Goal: Task Accomplishment & Management: Manage account settings

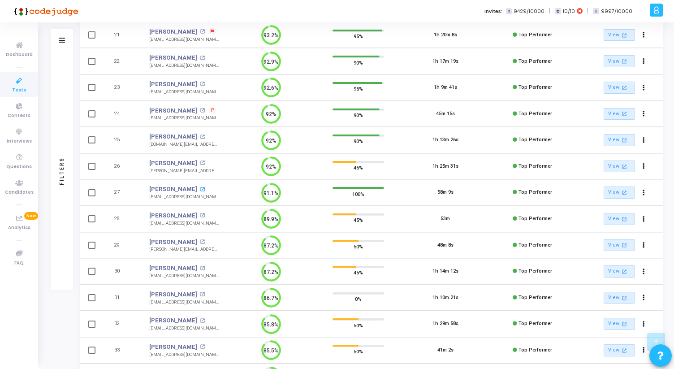
click at [200, 190] on mat-icon "open_in_new" at bounding box center [202, 189] width 5 height 5
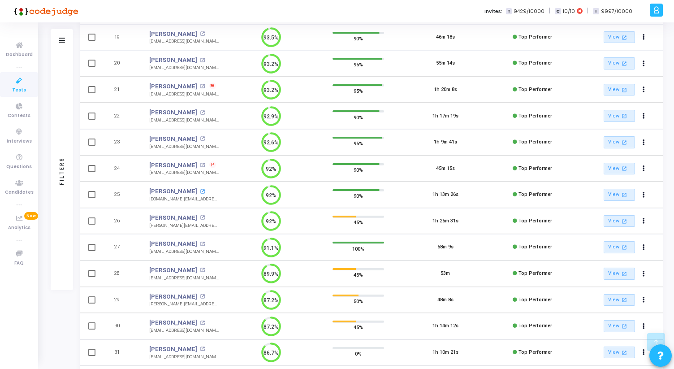
click at [205, 191] on mat-icon "open_in_new" at bounding box center [202, 191] width 5 height 5
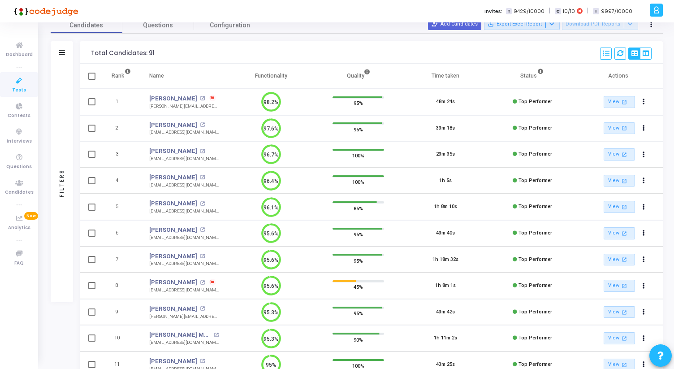
scroll to position [42, 0]
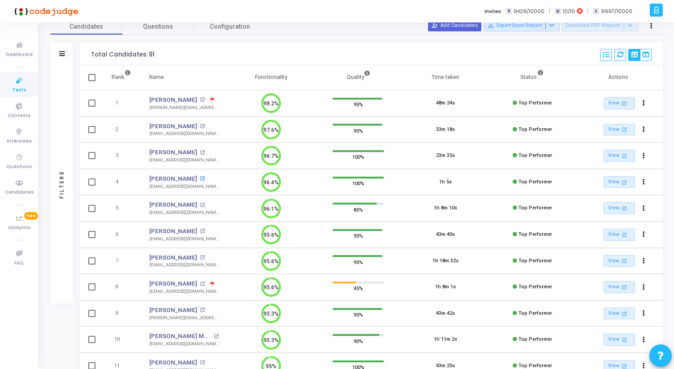
click at [200, 177] on mat-icon "open_in_new" at bounding box center [202, 178] width 5 height 5
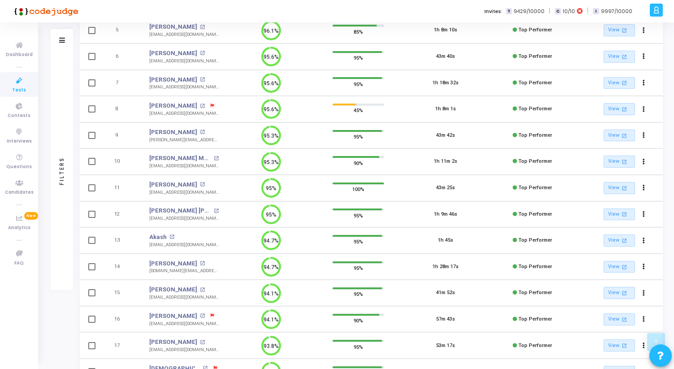
scroll to position [221, 0]
click at [214, 158] on mat-icon "open_in_new" at bounding box center [216, 158] width 5 height 5
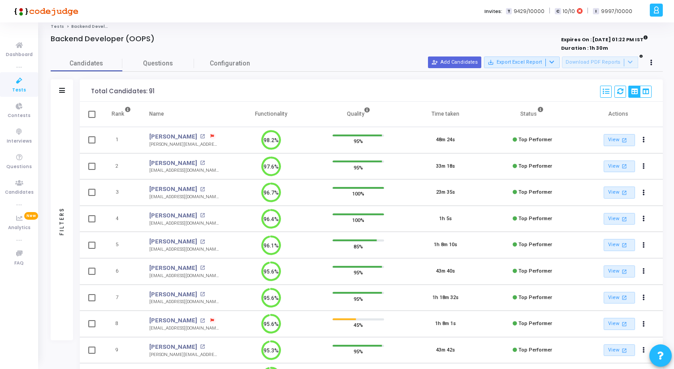
scroll to position [0, 0]
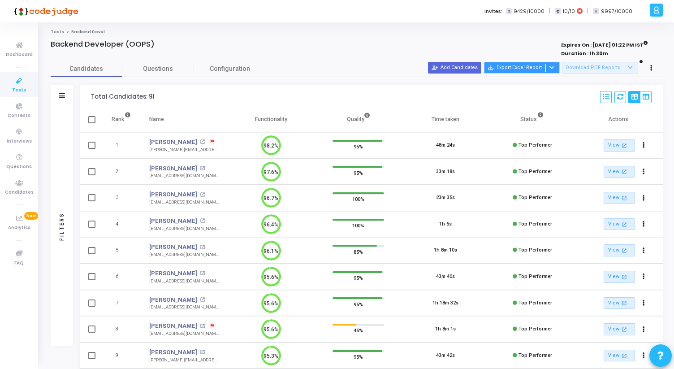
click at [557, 70] on div at bounding box center [551, 68] width 11 height 8
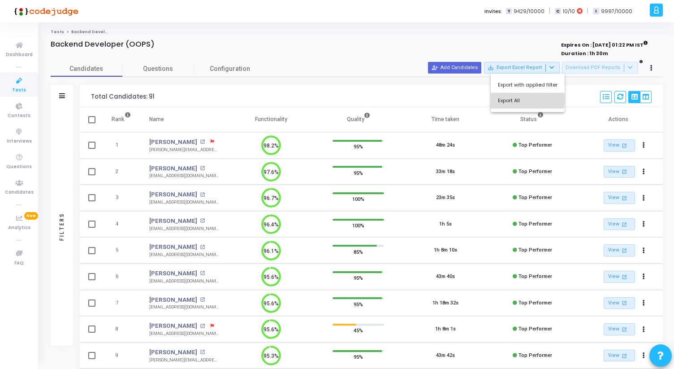
click at [526, 100] on button "Export All" at bounding box center [528, 101] width 74 height 16
drag, startPoint x: 91, startPoint y: 97, endPoint x: 162, endPoint y: 96, distance: 70.9
click at [162, 96] on div "Total Candidates: 91 Select S No Name Questions Functionality Quality Time Take…" at bounding box center [371, 96] width 583 height 22
drag, startPoint x: 162, startPoint y: 96, endPoint x: 91, endPoint y: 95, distance: 70.9
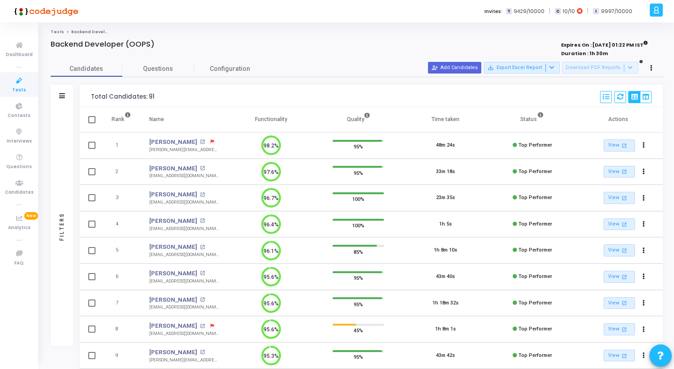
click at [91, 95] on div "Total Candidates: 91 Select S No Name Questions Functionality Quality Time Take…" at bounding box center [371, 96] width 583 height 22
click at [91, 95] on div "Total Candidates: 91" at bounding box center [123, 96] width 64 height 7
drag, startPoint x: 87, startPoint y: 97, endPoint x: 165, endPoint y: 97, distance: 77.6
click at [165, 97] on div "Total Candidates: 91 Select S No Name Questions Functionality Quality Time Take…" at bounding box center [371, 96] width 583 height 22
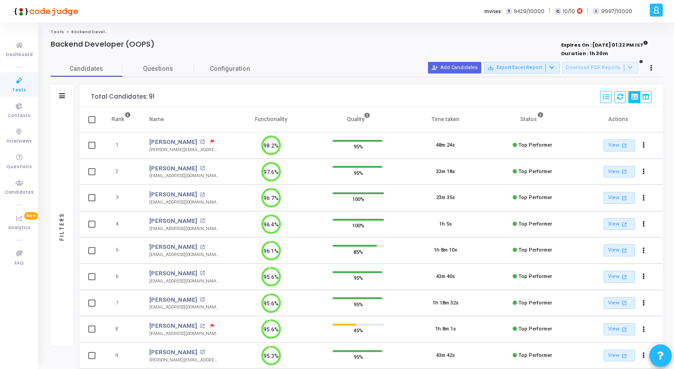
drag, startPoint x: 165, startPoint y: 97, endPoint x: 90, endPoint y: 97, distance: 74.4
click at [90, 98] on div "Total Candidates: 91 Select S No Name Questions Functionality Quality Time Take…" at bounding box center [371, 96] width 583 height 22
click at [90, 97] on div "Total Candidates: 91 Select S No Name Questions Functionality Quality Time Take…" at bounding box center [371, 96] width 583 height 22
drag, startPoint x: 87, startPoint y: 97, endPoint x: 155, endPoint y: 96, distance: 68.2
click at [155, 97] on div "Total Candidates: 91 Select S No Name Questions Functionality Quality Time Take…" at bounding box center [371, 96] width 583 height 22
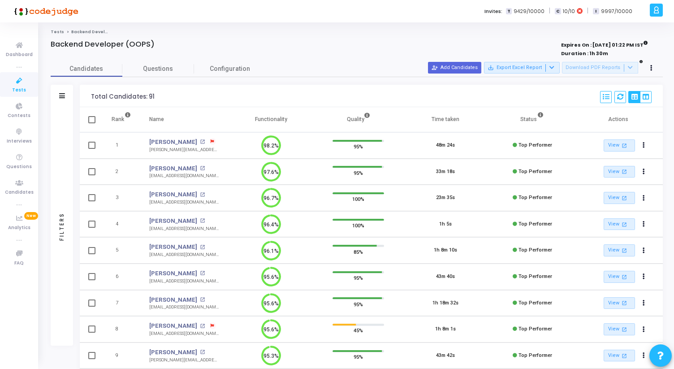
click at [155, 96] on div "Total Candidates: 91 Select S No Name Questions Functionality Quality Time Take…" at bounding box center [371, 96] width 583 height 22
drag, startPoint x: 155, startPoint y: 96, endPoint x: 83, endPoint y: 96, distance: 72.2
click at [83, 96] on div "Total Candidates: 91 Select S No Name Questions Functionality Quality Time Take…" at bounding box center [371, 96] width 583 height 22
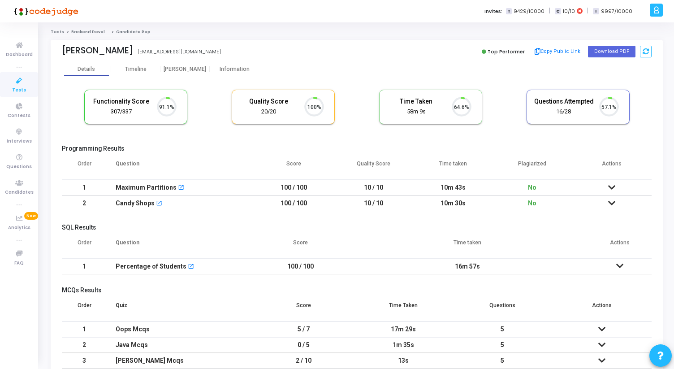
scroll to position [19, 23]
click at [225, 70] on div "Information" at bounding box center [234, 69] width 49 height 7
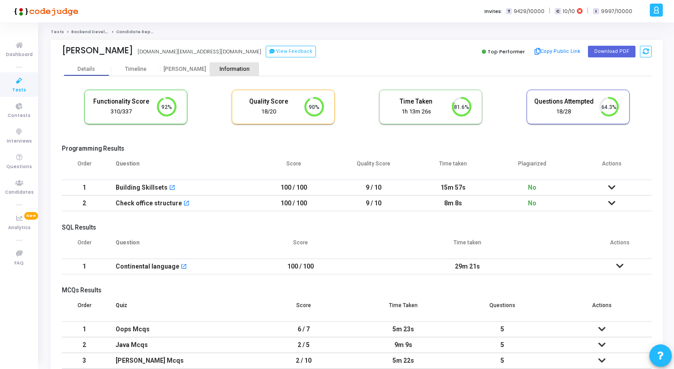
click at [236, 65] on div "Information" at bounding box center [234, 68] width 49 height 13
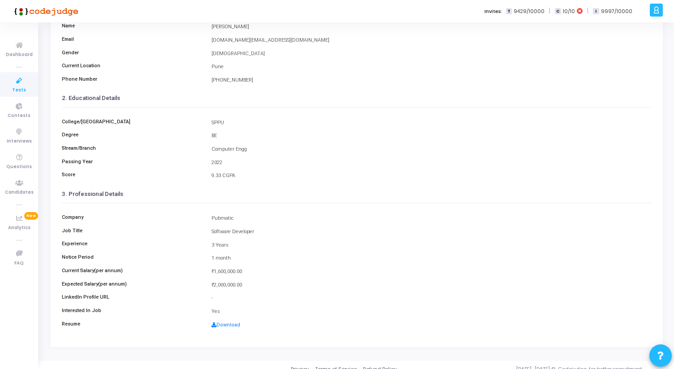
scroll to position [100, 0]
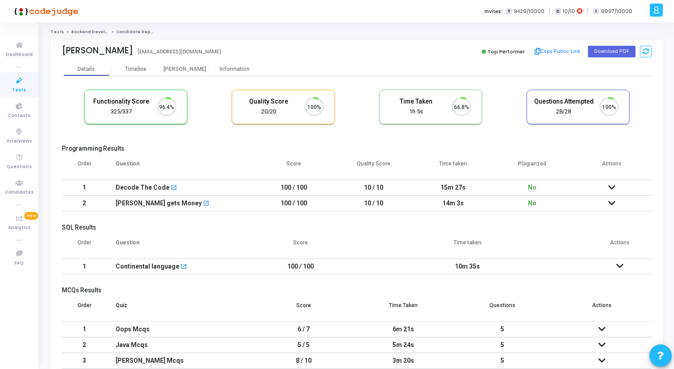
scroll to position [19, 23]
click at [225, 66] on div "Information" at bounding box center [234, 69] width 49 height 7
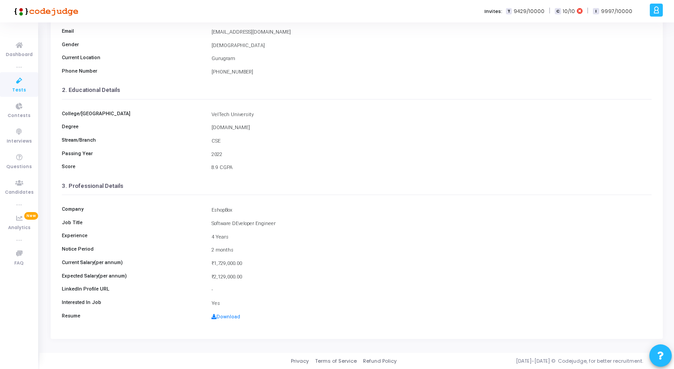
scroll to position [100, 0]
drag, startPoint x: 213, startPoint y: 210, endPoint x: 241, endPoint y: 280, distance: 75.9
click at [241, 280] on div "Company EshopBox Job Title Software DEveloper Engineer Experience 4 Years Notic…" at bounding box center [357, 260] width 590 height 131
drag, startPoint x: 241, startPoint y: 280, endPoint x: 126, endPoint y: 214, distance: 132.6
click at [127, 215] on div "Company EshopBox Job Title Software DEveloper Engineer Experience 4 Years Notic…" at bounding box center [357, 260] width 590 height 131
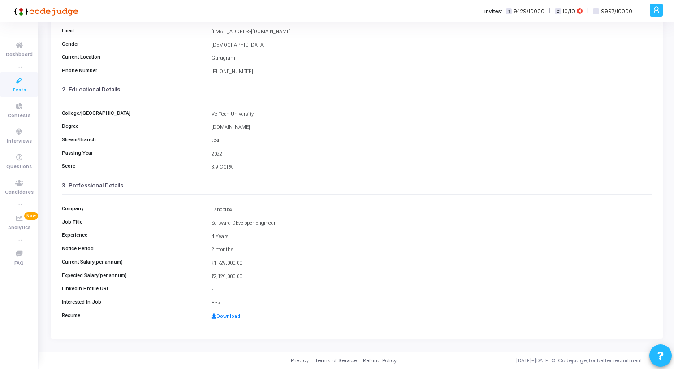
click at [126, 214] on div "Company EshopBox" at bounding box center [356, 210] width 599 height 9
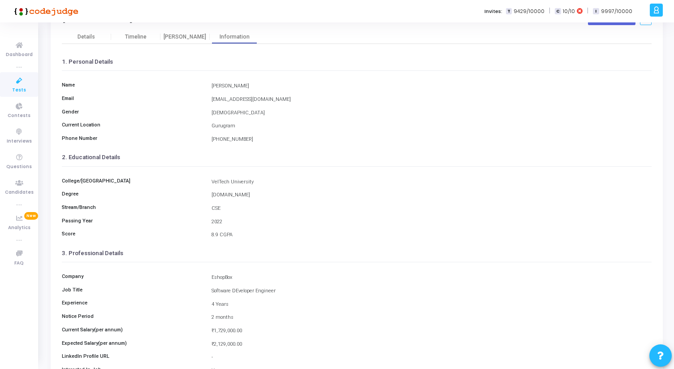
scroll to position [0, 0]
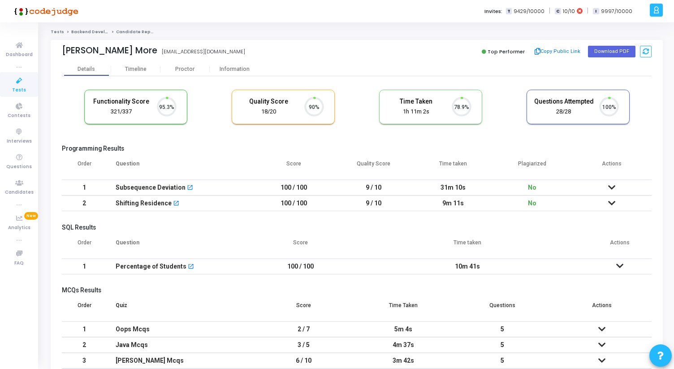
scroll to position [19, 23]
click at [221, 69] on div "Information" at bounding box center [234, 69] width 49 height 7
